Goal: Information Seeking & Learning: Check status

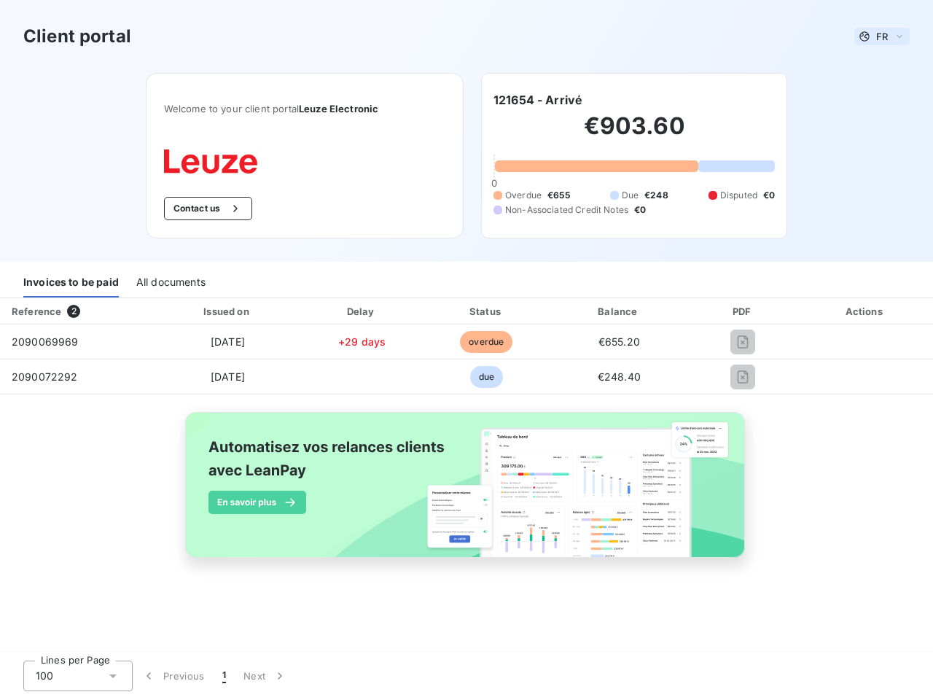
click at [882, 36] on span "FR" at bounding box center [882, 37] width 12 height 12
click at [206, 208] on button "Contact us" at bounding box center [208, 208] width 88 height 23
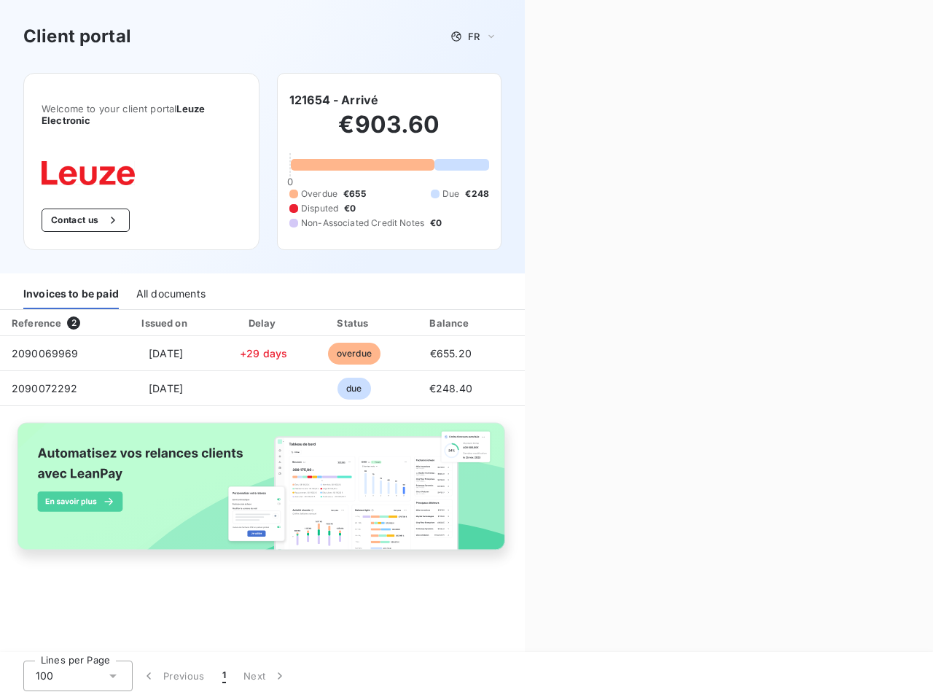
click at [538, 100] on div "Contact us Fill out the form below, and a member of our team will get back to y…" at bounding box center [729, 350] width 408 height 700
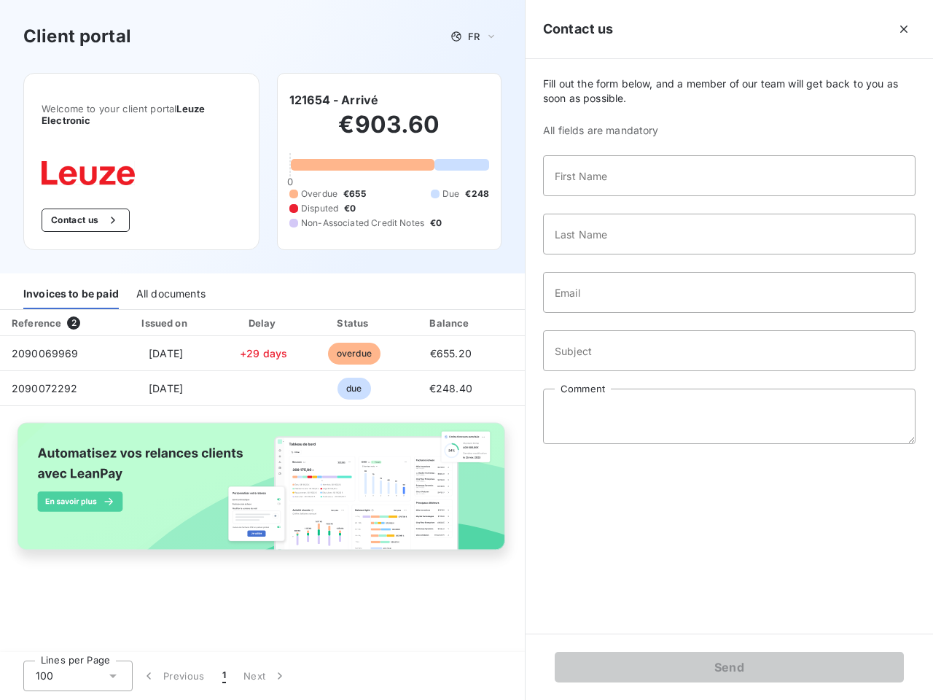
click at [71, 282] on div "Invoices to be paid" at bounding box center [70, 293] width 95 height 31
click at [170, 282] on div "All documents" at bounding box center [170, 293] width 69 height 31
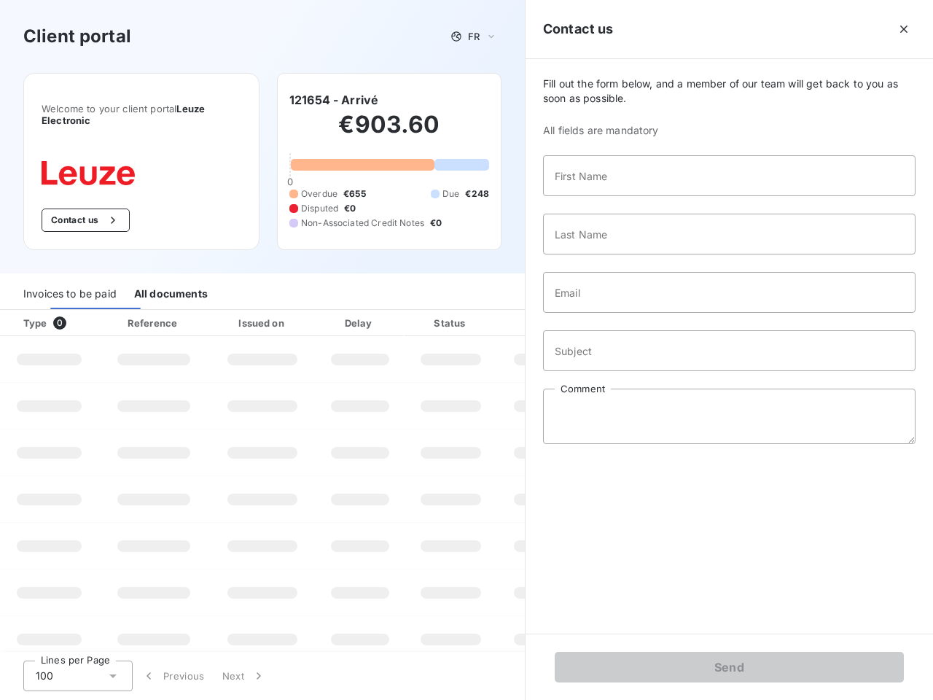
click at [77, 311] on th "Type 0" at bounding box center [49, 323] width 98 height 26
click at [227, 311] on th "Issued on" at bounding box center [262, 323] width 106 height 26
click at [362, 311] on th "Delay" at bounding box center [360, 323] width 89 height 26
click at [486, 311] on th "Status" at bounding box center [451, 323] width 93 height 26
click at [619, 311] on input "Email" at bounding box center [729, 292] width 372 height 41
